Goal: Task Accomplishment & Management: Manage account settings

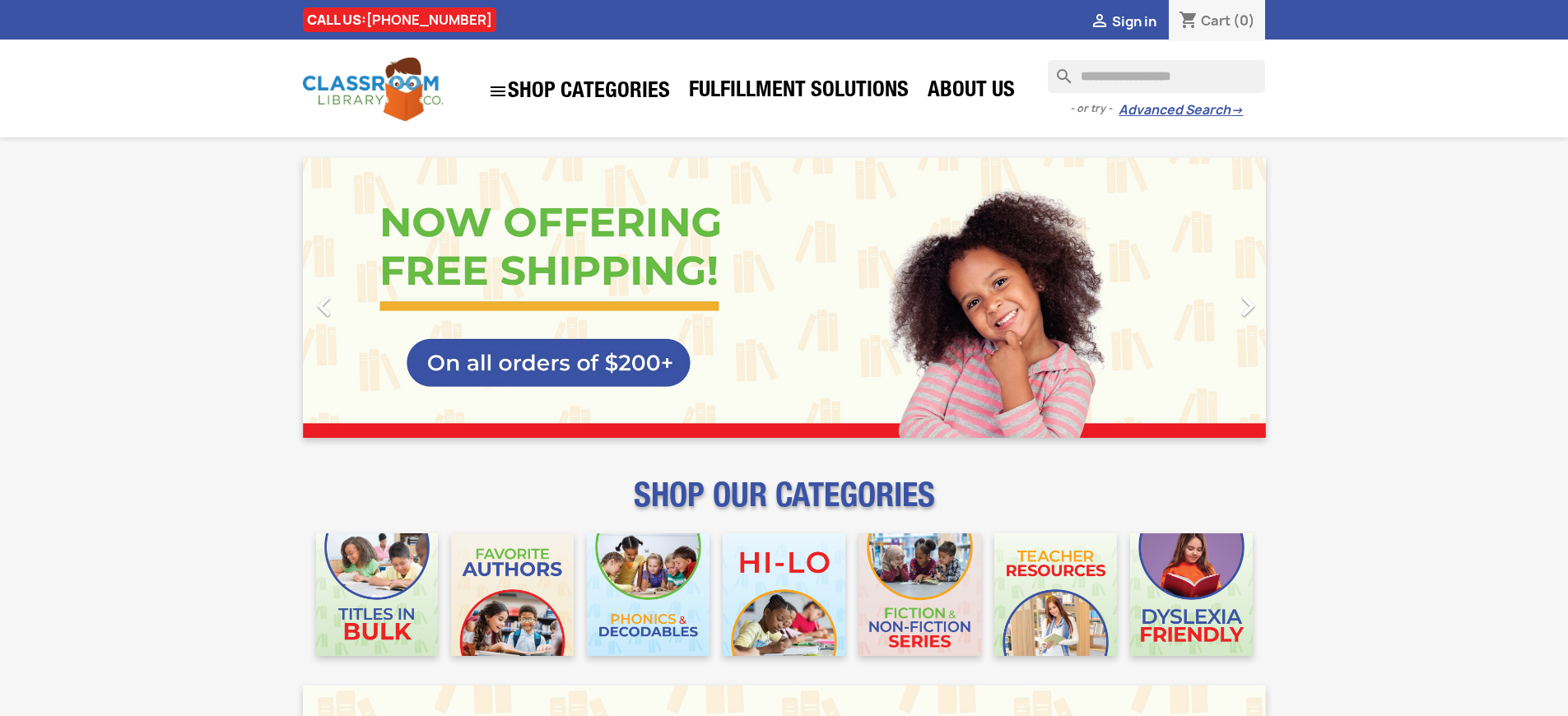
click at [1133, 20] on span "Sign in" at bounding box center [1134, 21] width 45 height 18
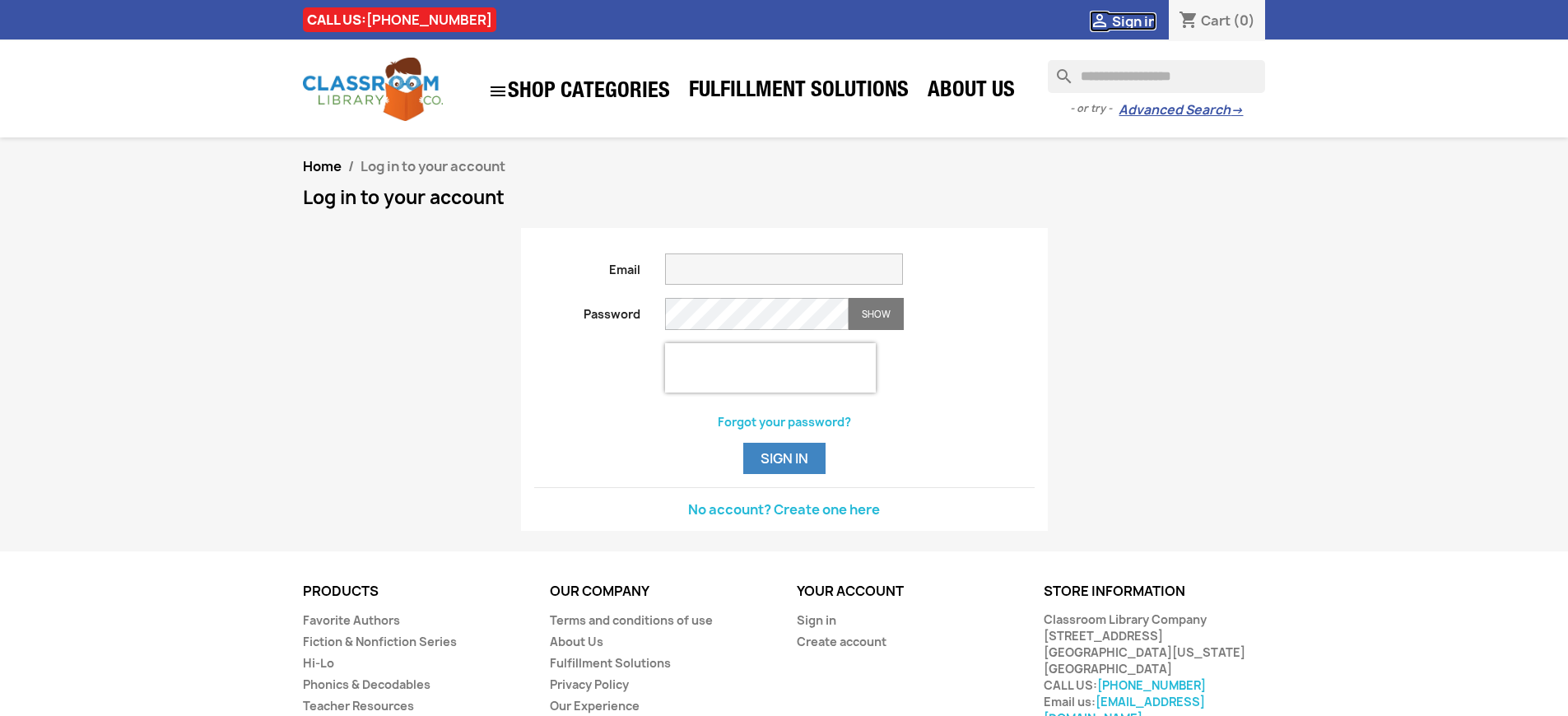
click at [1133, 20] on span "Sign in" at bounding box center [1134, 21] width 45 height 18
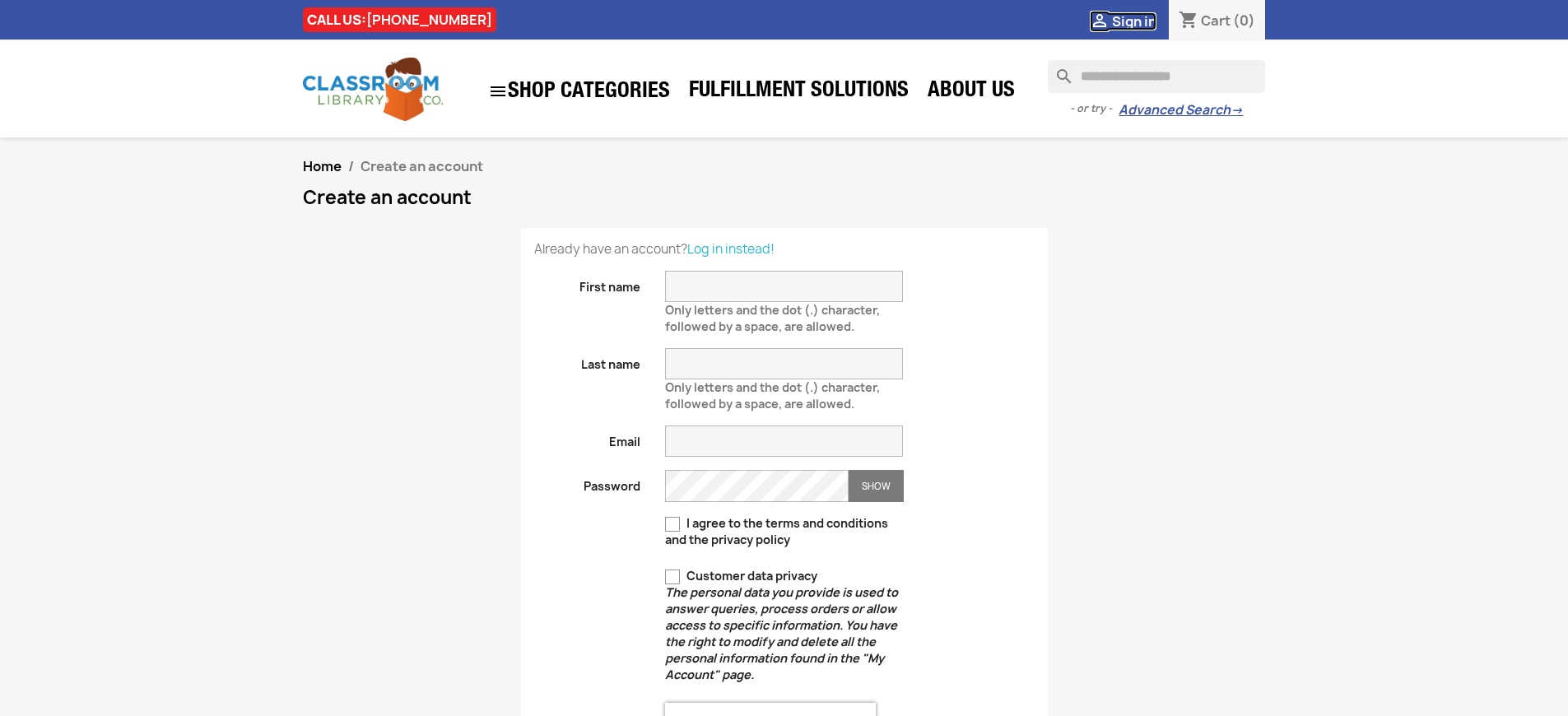
click at [1133, 20] on span "Sign in" at bounding box center [1134, 21] width 45 height 18
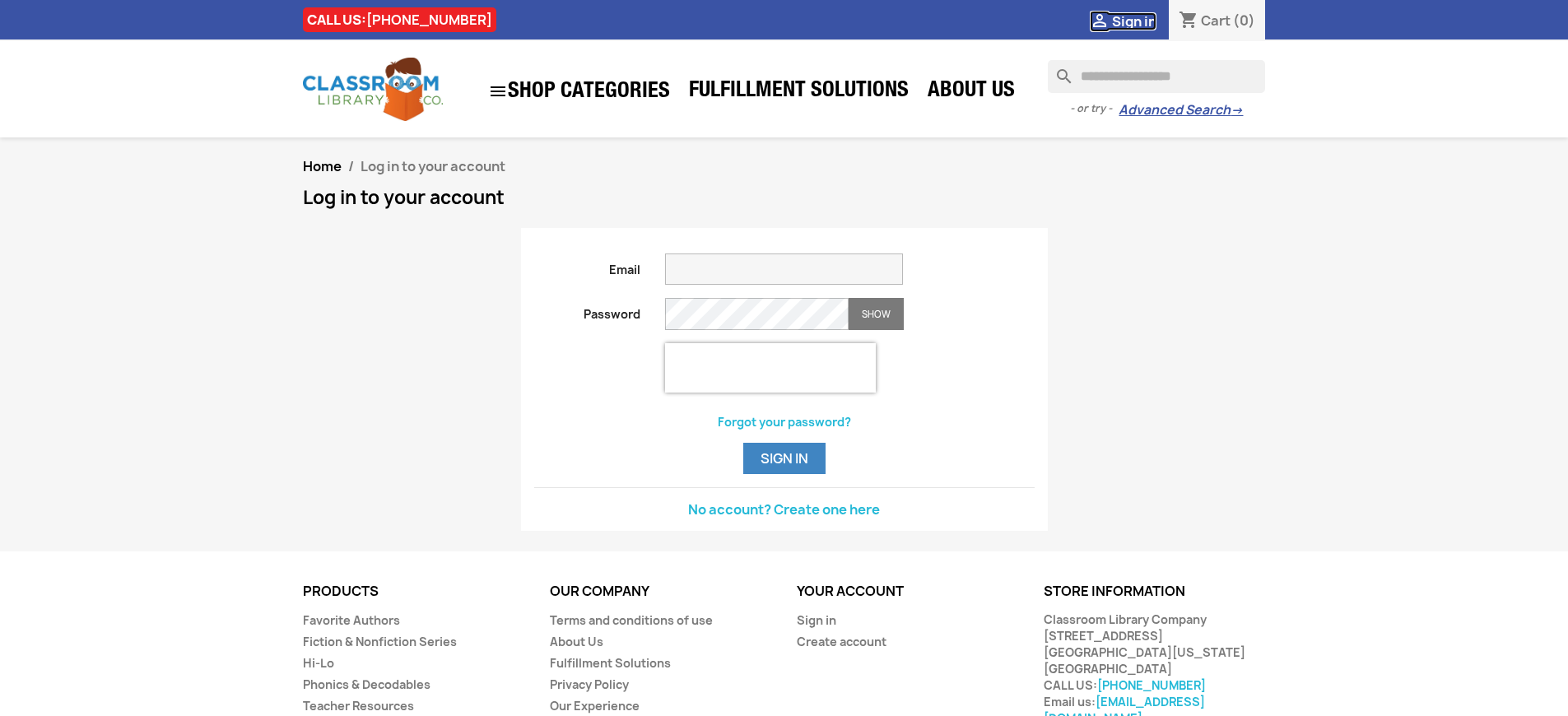
click at [1133, 20] on span "Sign in" at bounding box center [1134, 21] width 45 height 18
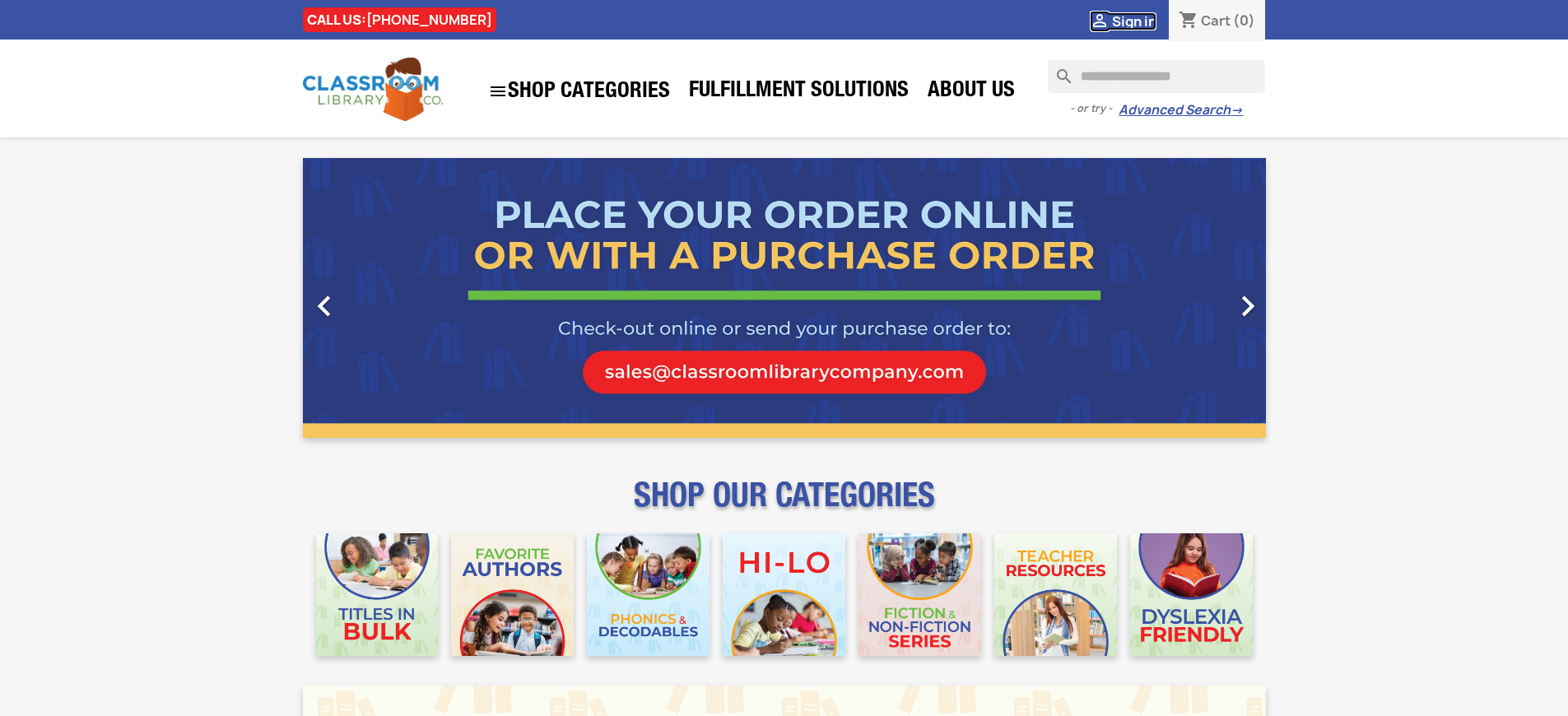
click at [1133, 20] on span "Sign in" at bounding box center [1134, 21] width 45 height 18
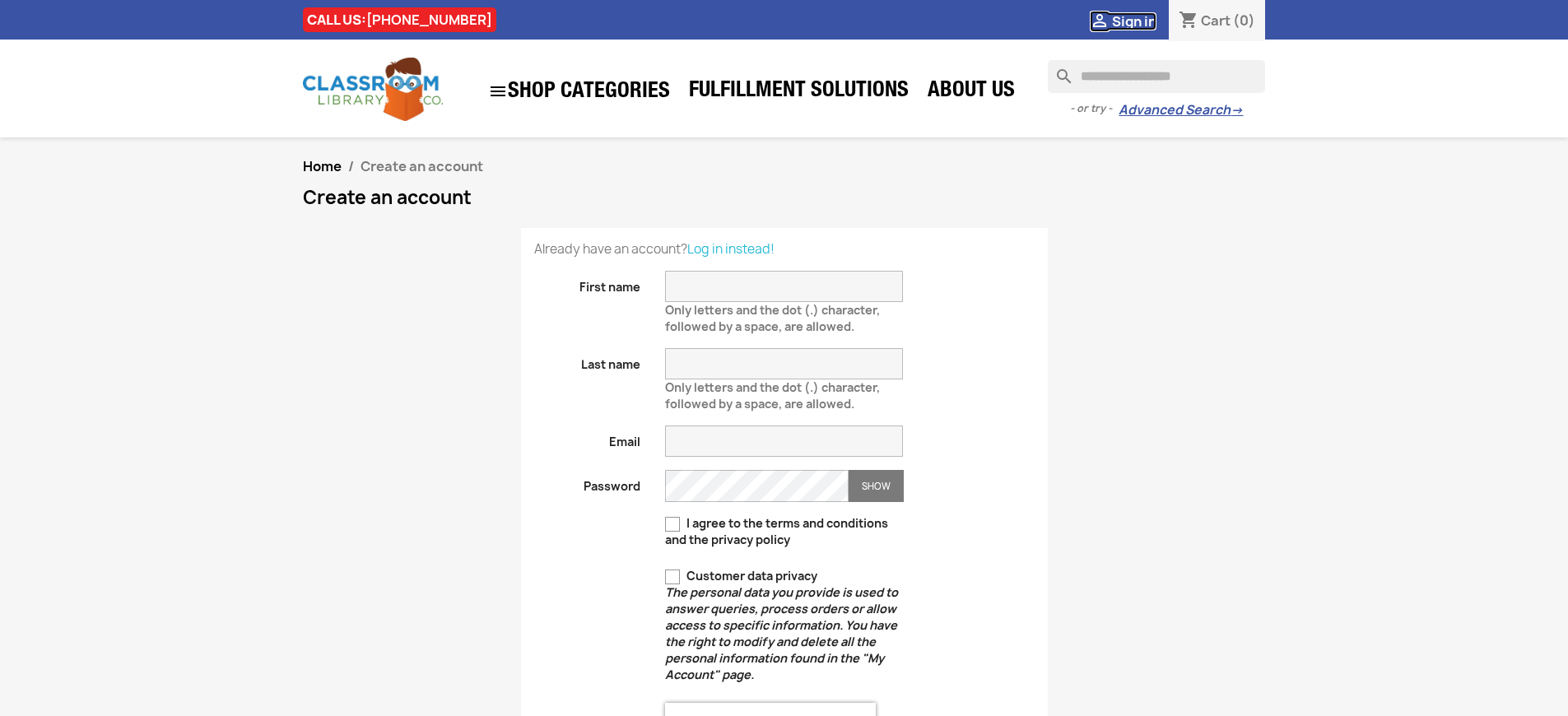
click at [1133, 20] on span "Sign in" at bounding box center [1134, 21] width 45 height 18
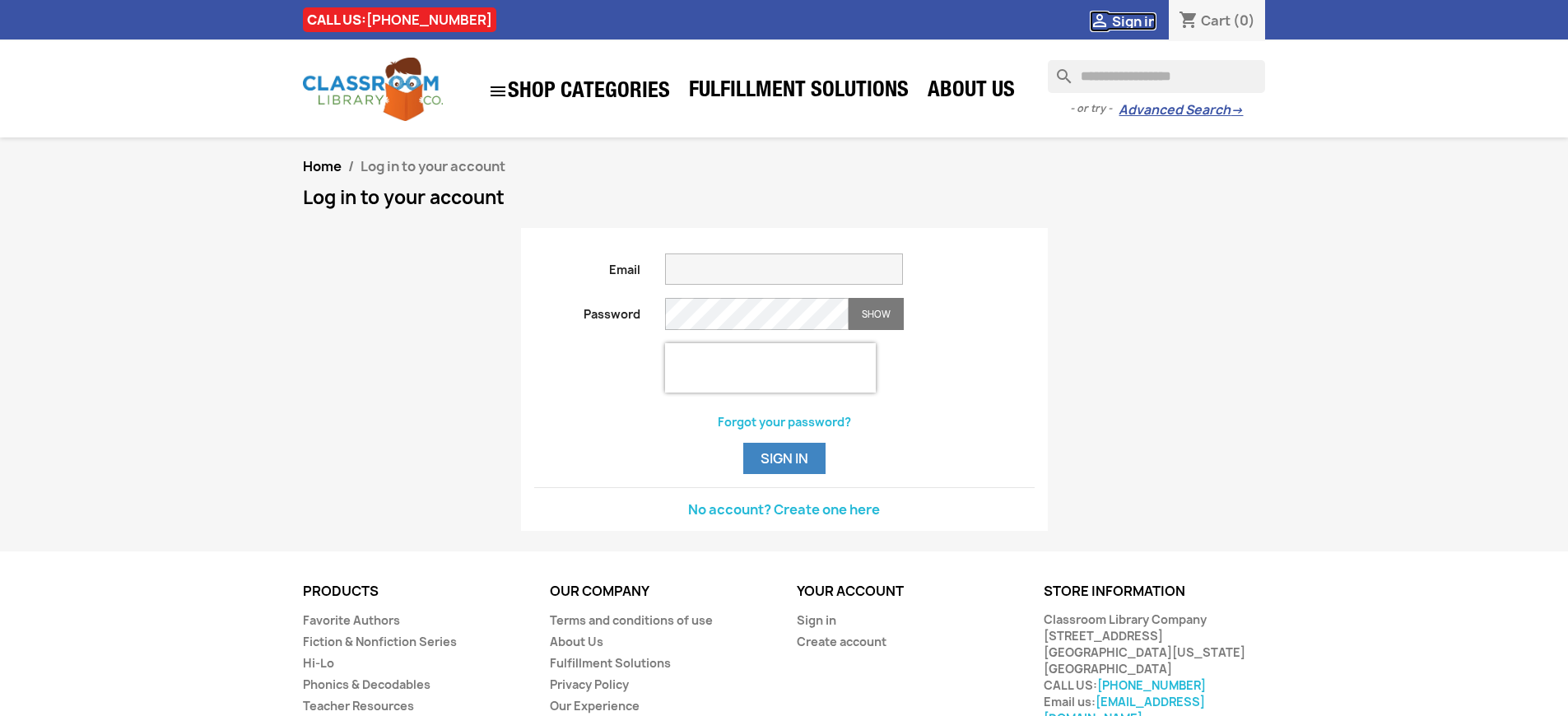
click at [1133, 20] on span "Sign in" at bounding box center [1134, 21] width 45 height 18
click at [784, 474] on button "Sign in" at bounding box center [784, 458] width 82 height 31
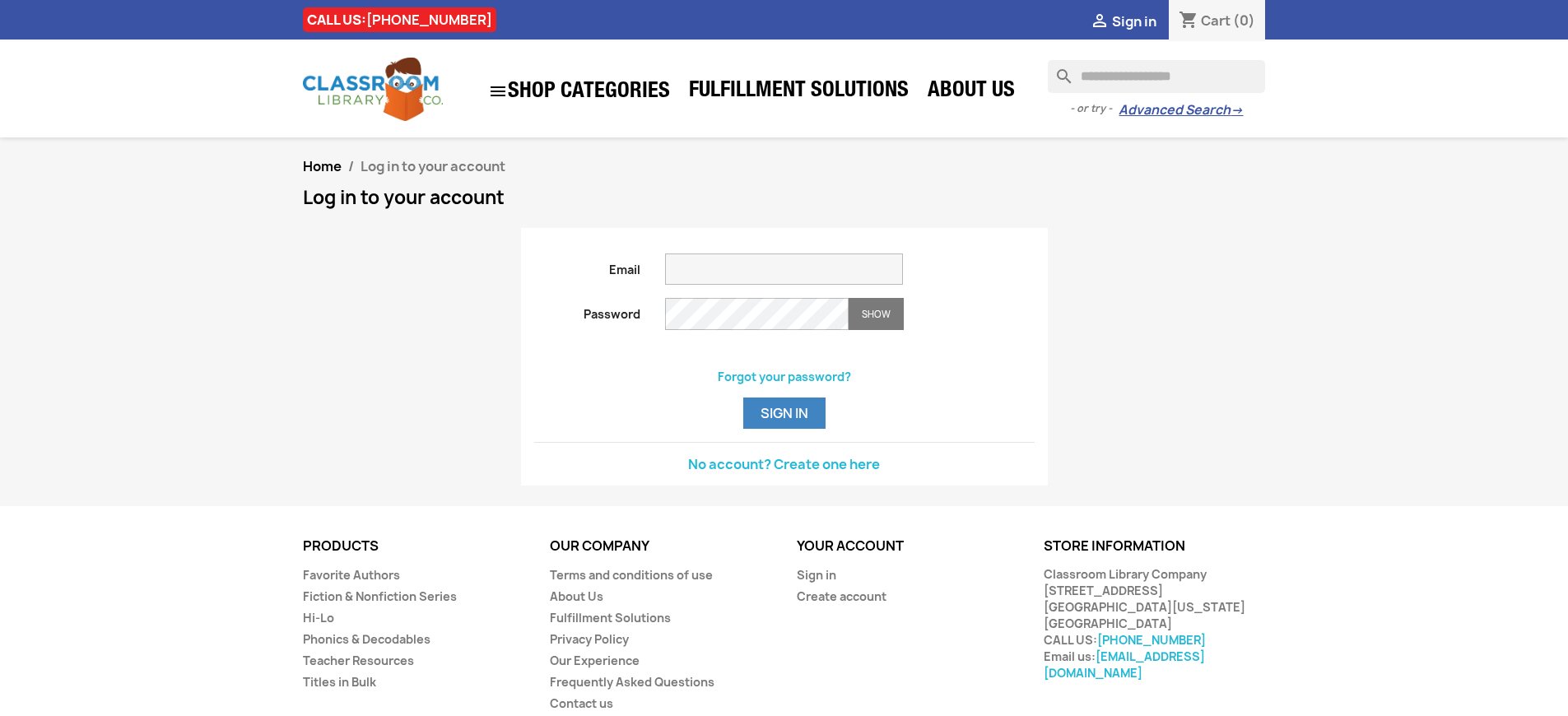
click at [784, 429] on button "Sign in" at bounding box center [784, 413] width 82 height 31
